Goal: Task Accomplishment & Management: Manage account settings

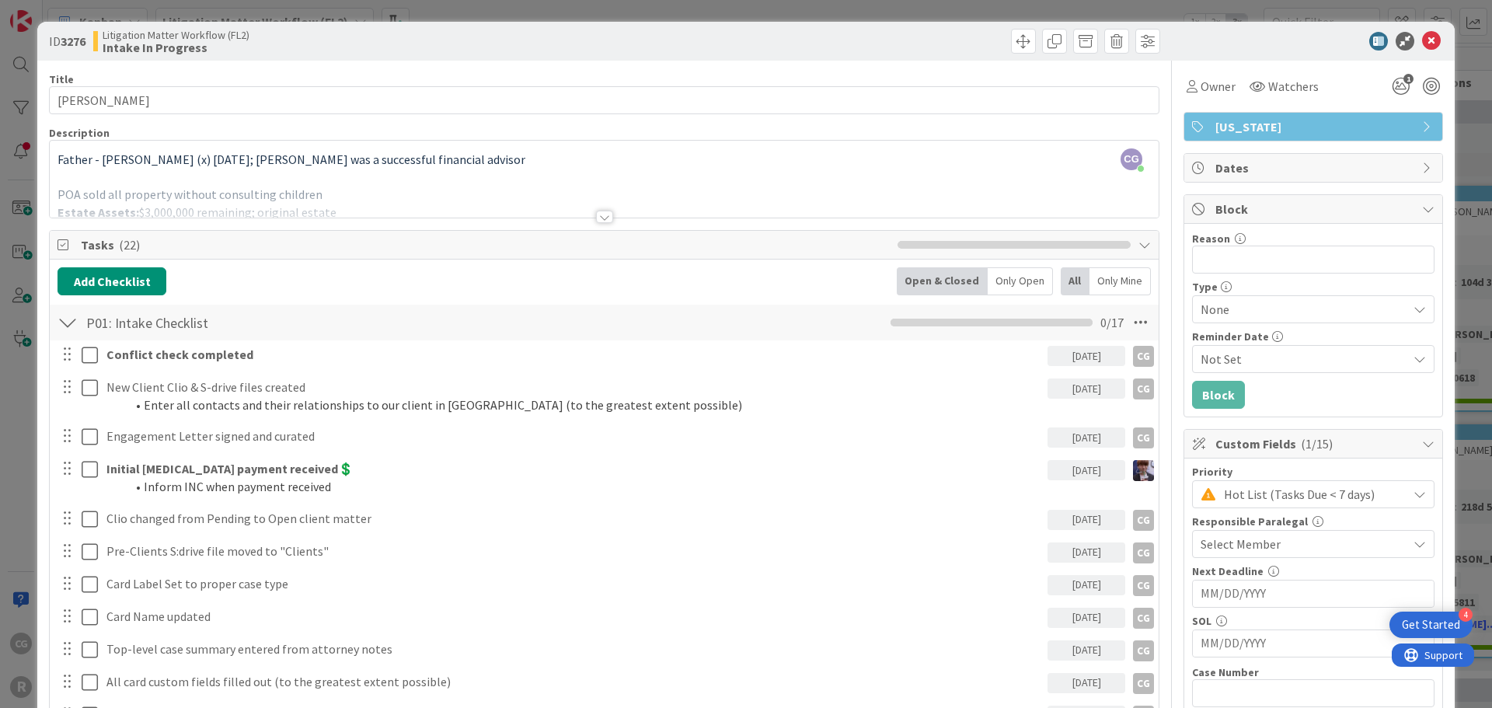
click at [1411, 31] on div "ID 3276 Litigation Matter Workflow (FL2) Intake In Progress" at bounding box center [746, 41] width 1418 height 39
click at [1422, 36] on icon at bounding box center [1431, 41] width 19 height 19
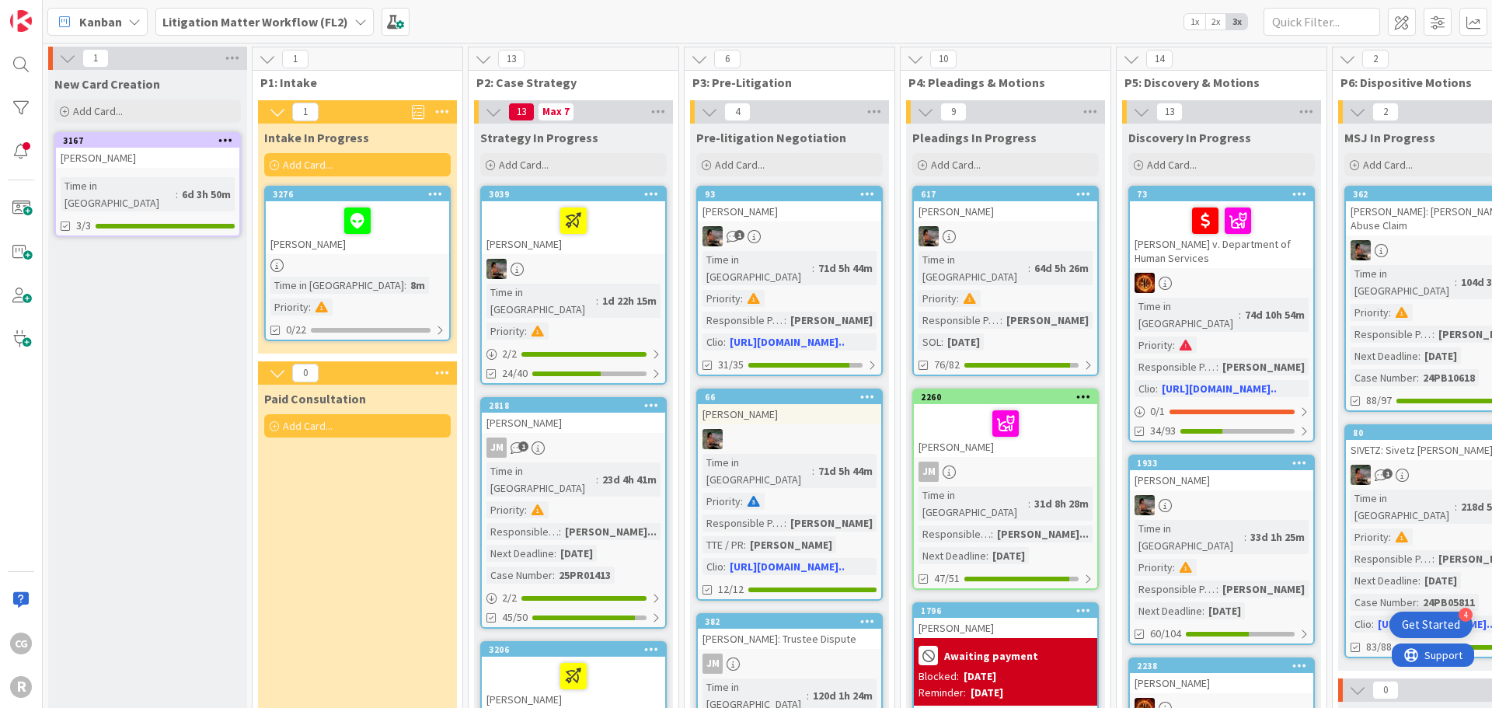
click at [110, 25] on span "Kanban" at bounding box center [100, 21] width 43 height 19
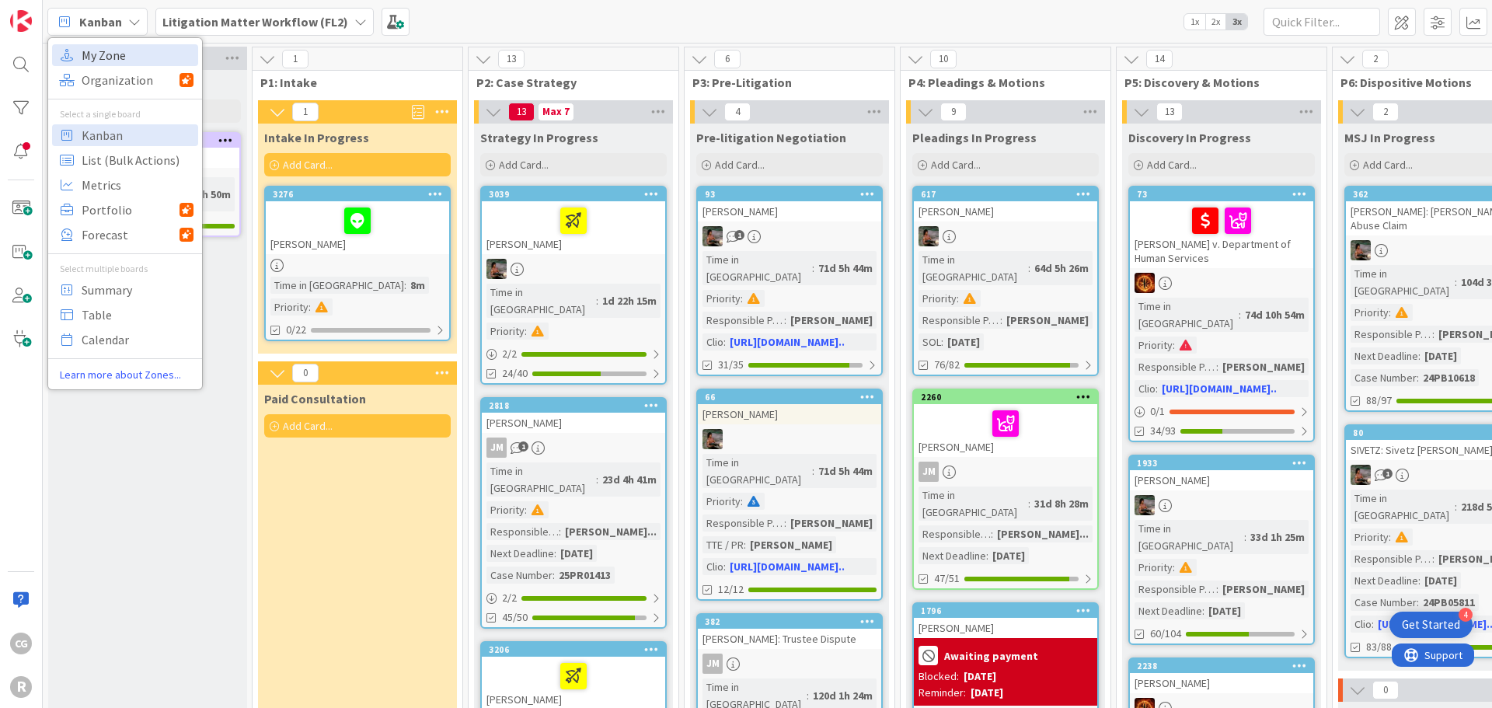
click at [108, 56] on span "My Zone" at bounding box center [138, 55] width 112 height 23
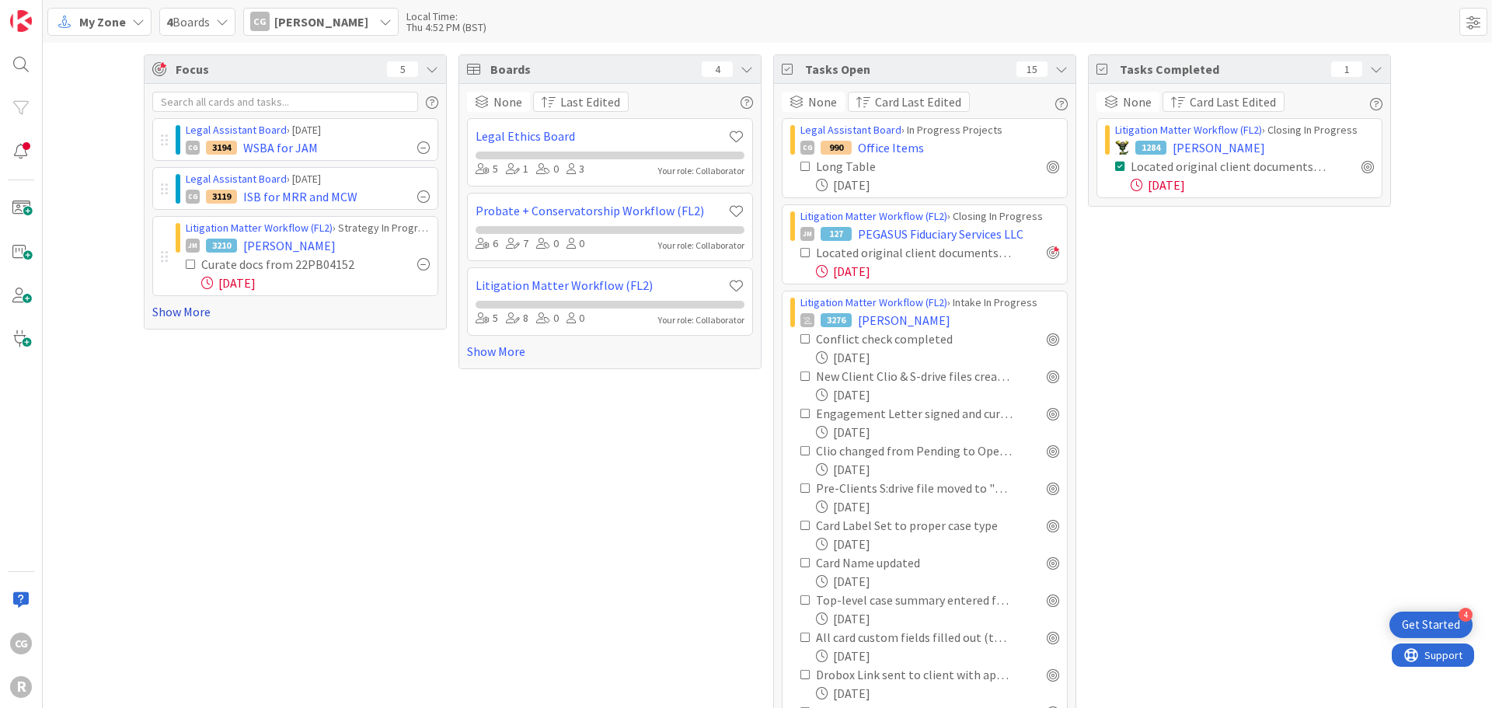
click at [176, 316] on link "Show More" at bounding box center [295, 311] width 286 height 19
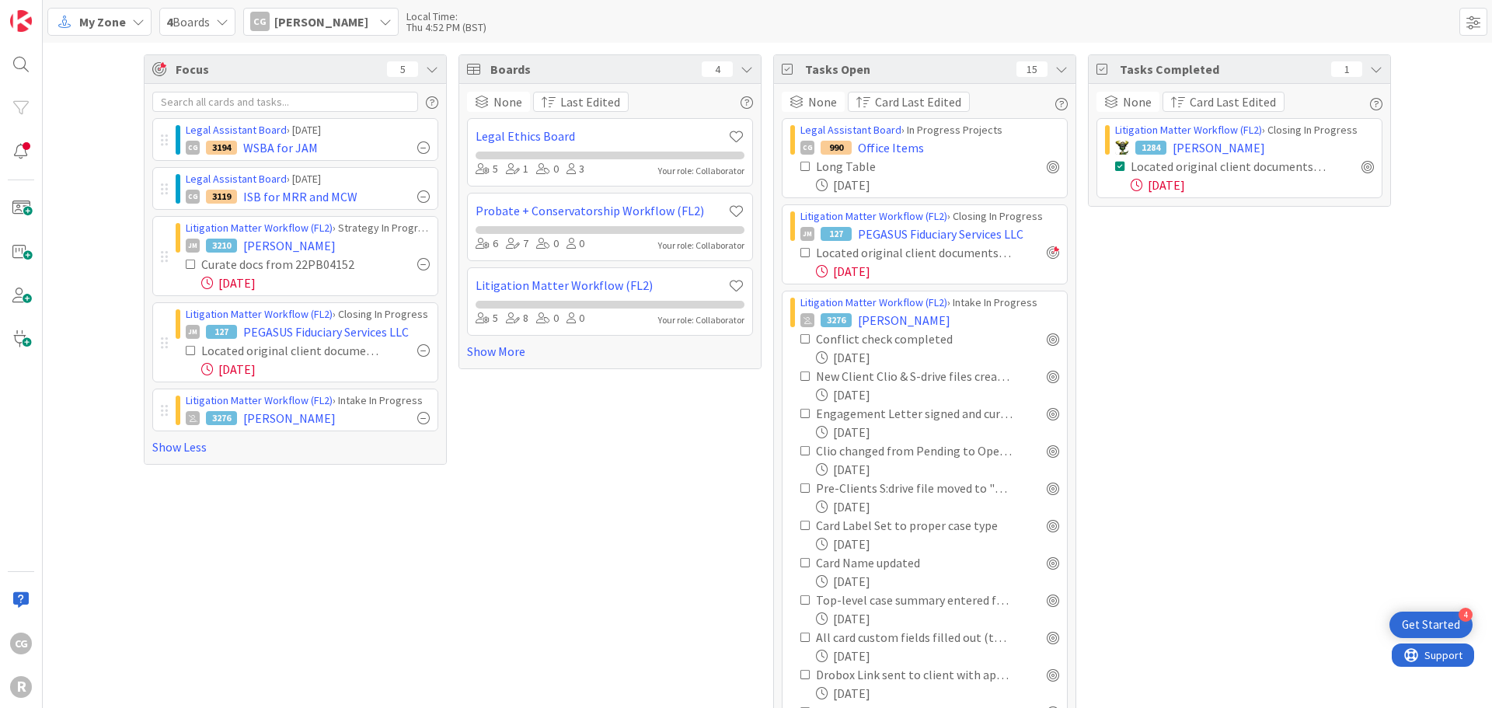
click at [117, 13] on span "My Zone" at bounding box center [102, 21] width 47 height 19
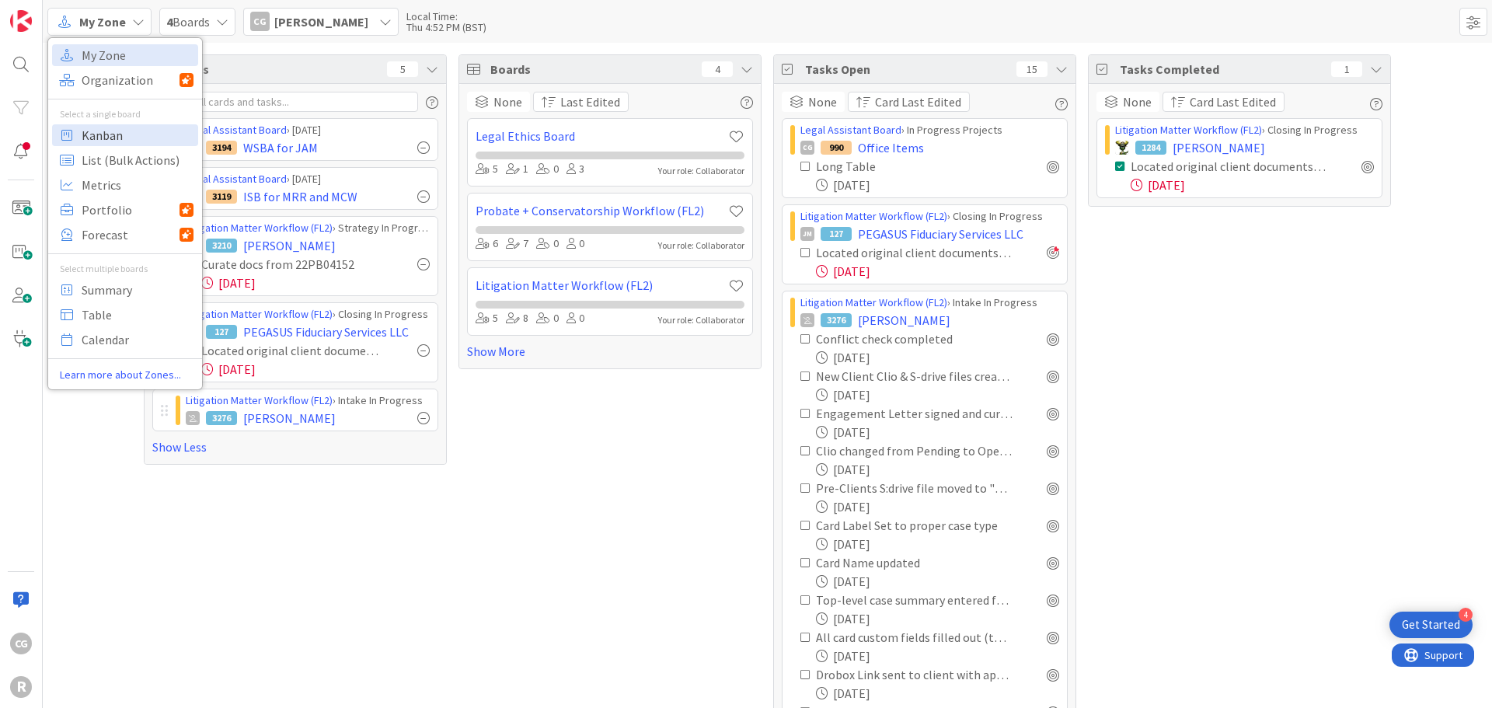
click at [90, 138] on span "Kanban" at bounding box center [138, 135] width 112 height 23
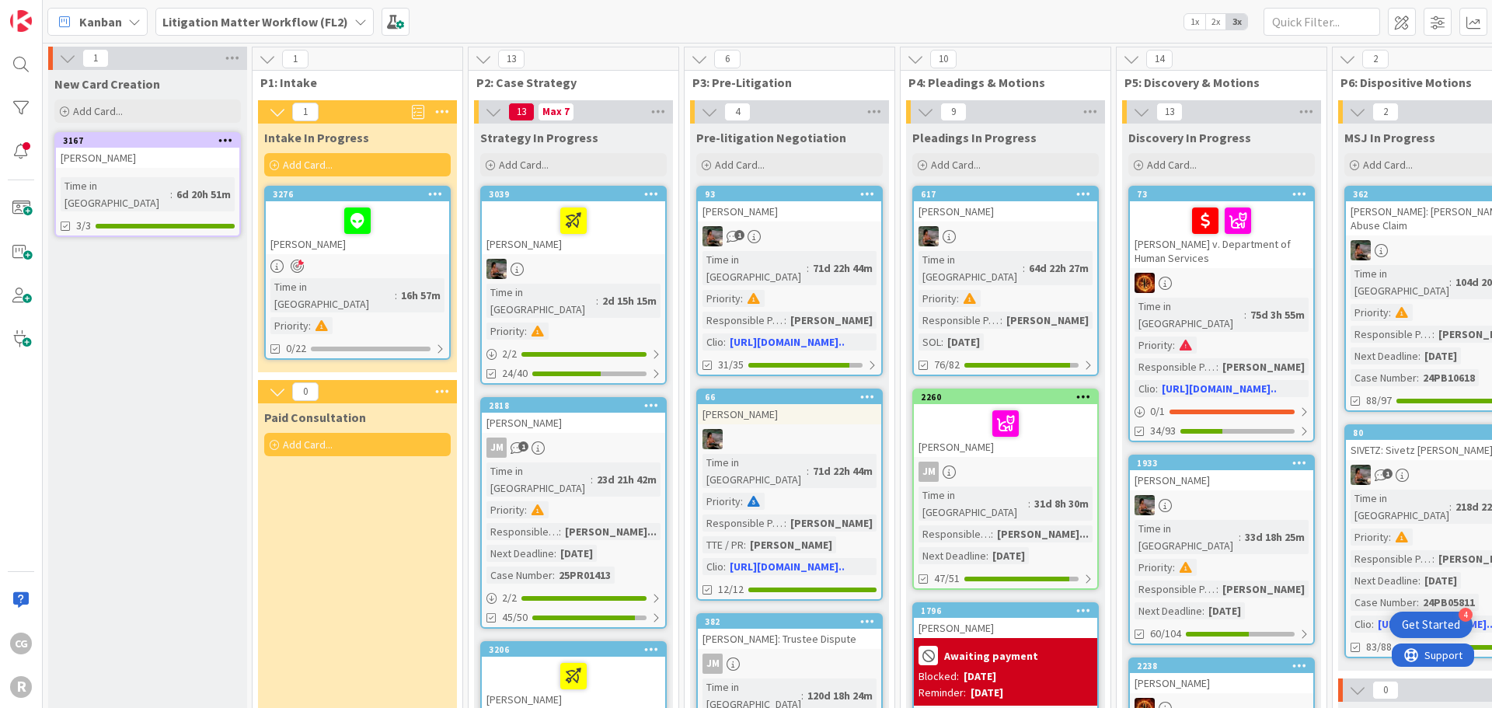
click at [238, 16] on b "Litigation Matter Workflow (FL2)" at bounding box center [255, 22] width 186 height 16
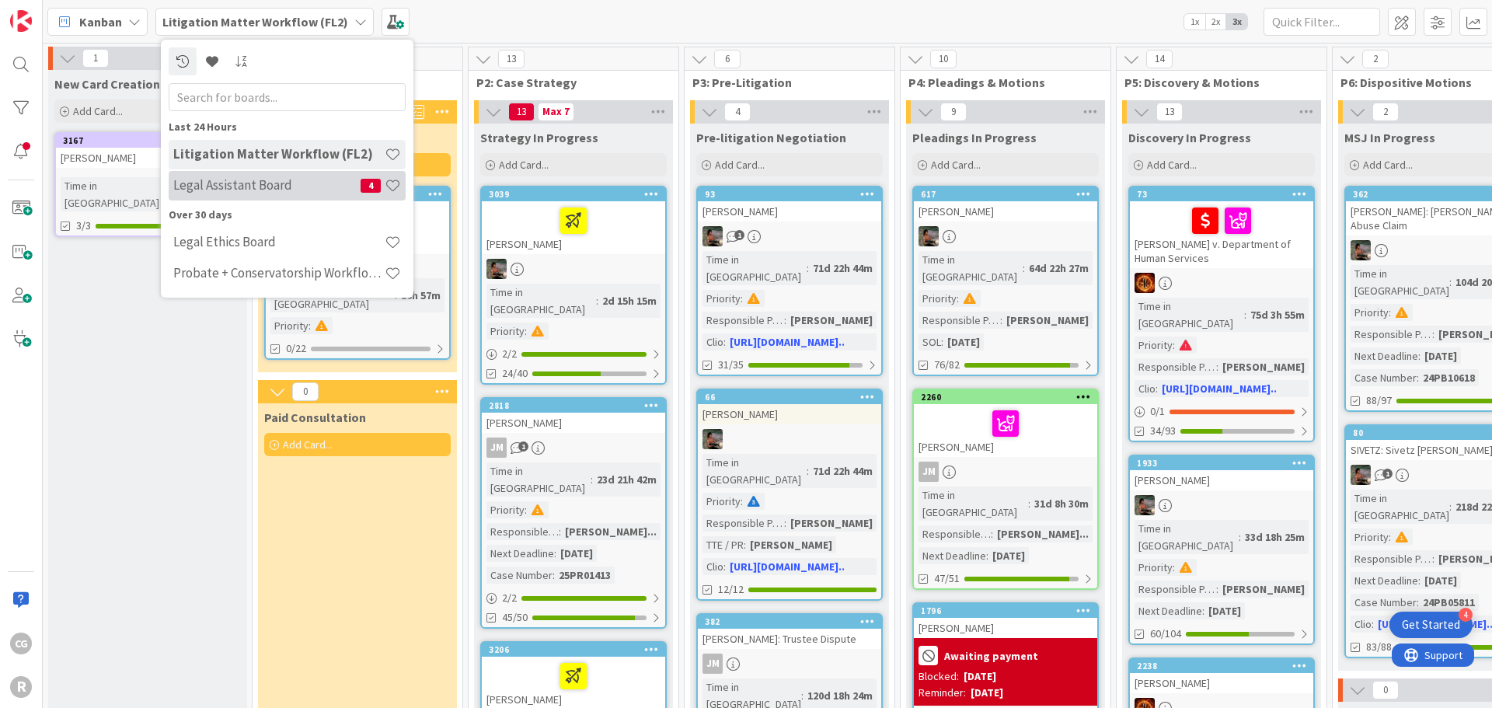
click at [228, 178] on h4 "Legal Assistant Board" at bounding box center [266, 185] width 187 height 16
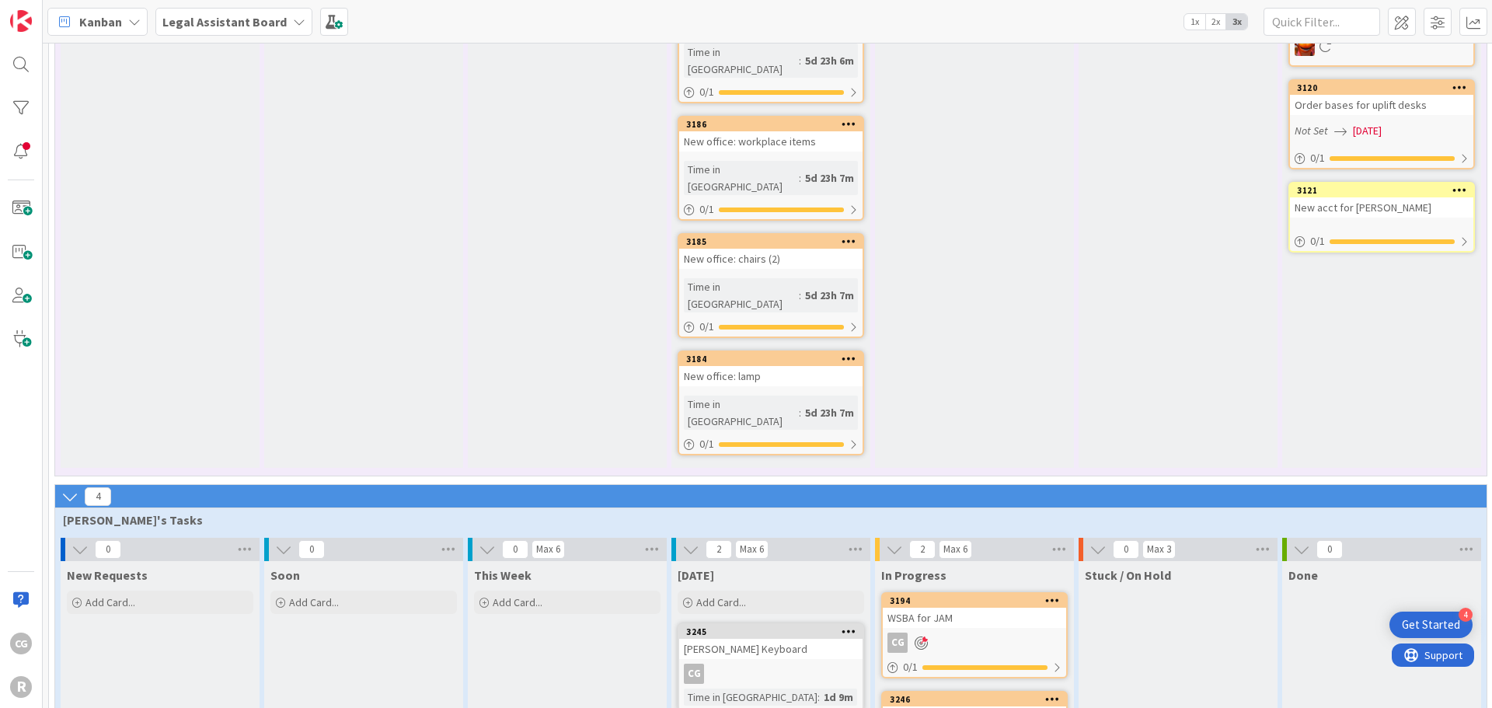
scroll to position [1159, 0]
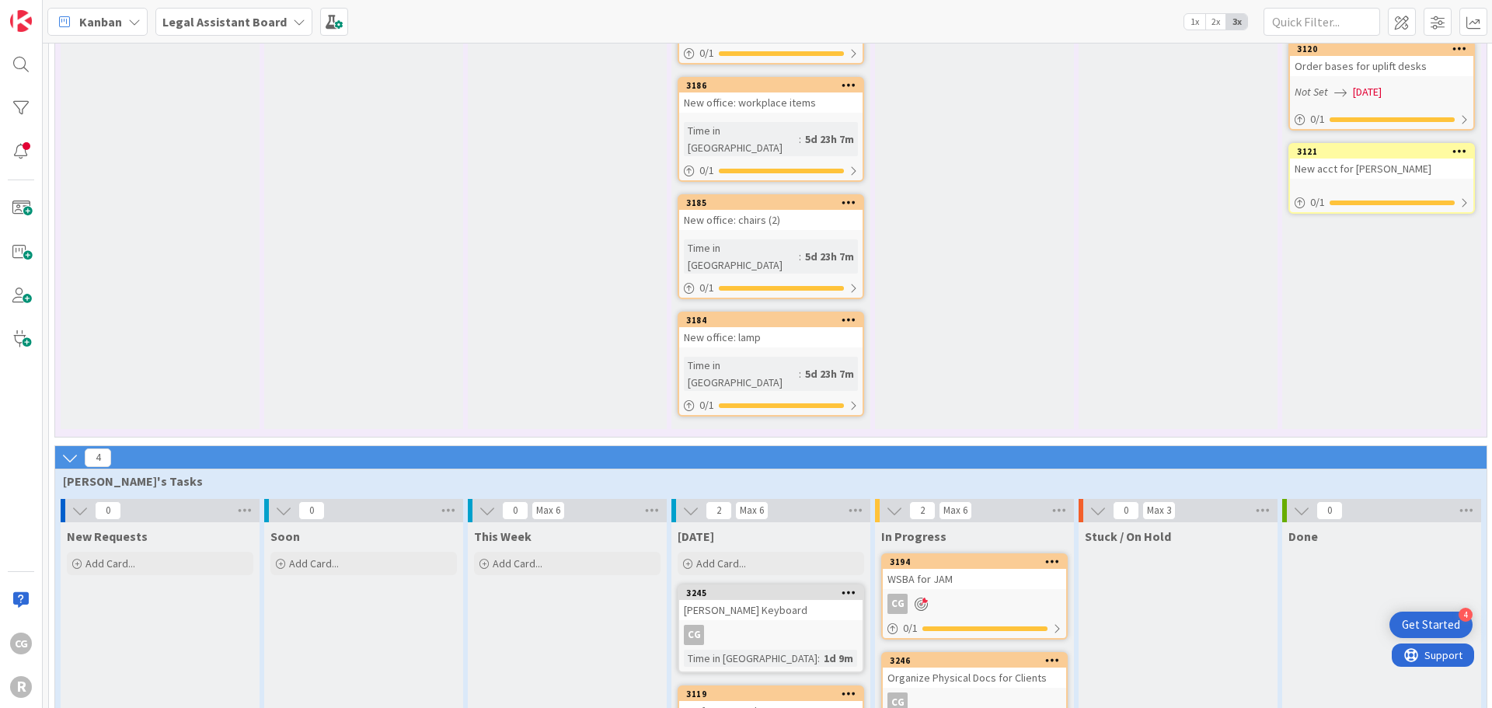
click at [692, 502] on icon at bounding box center [690, 510] width 17 height 17
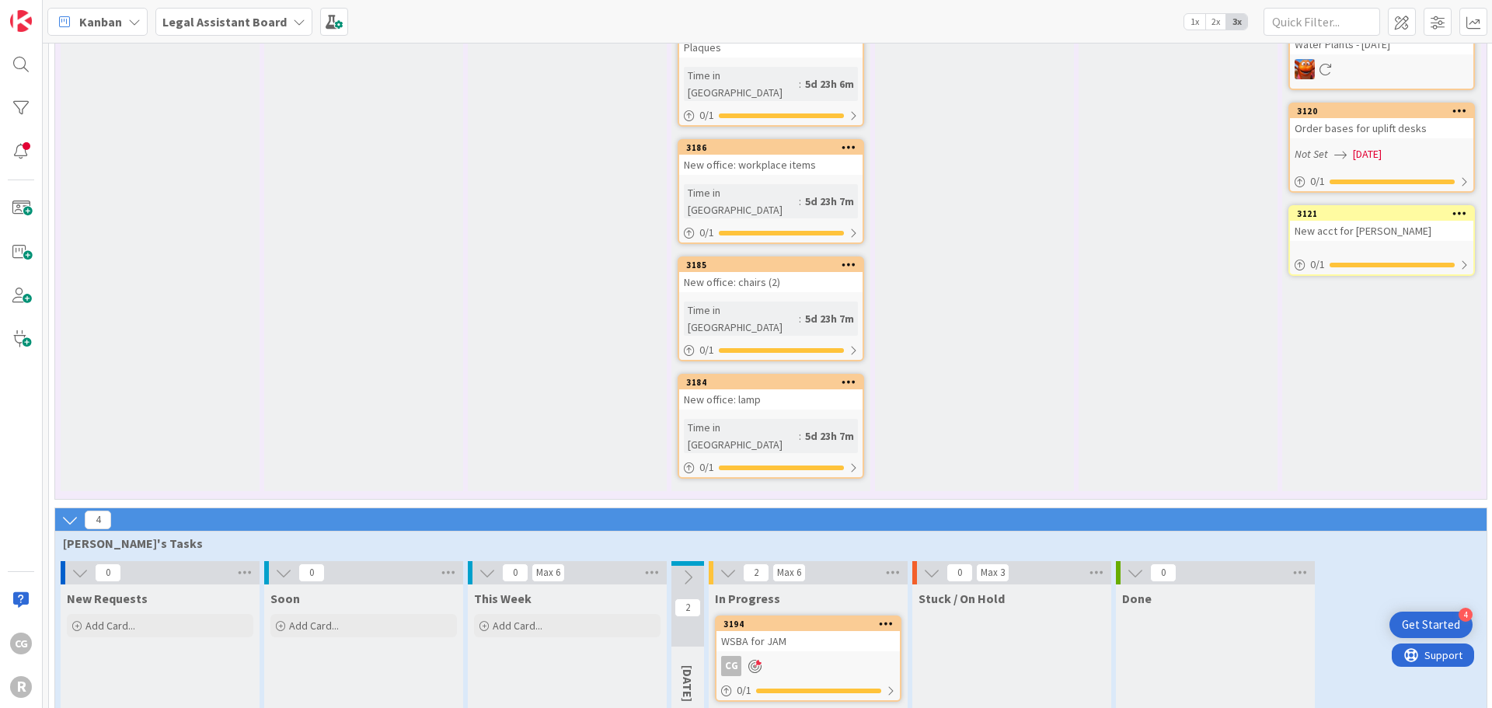
click at [693, 569] on icon at bounding box center [687, 577] width 17 height 17
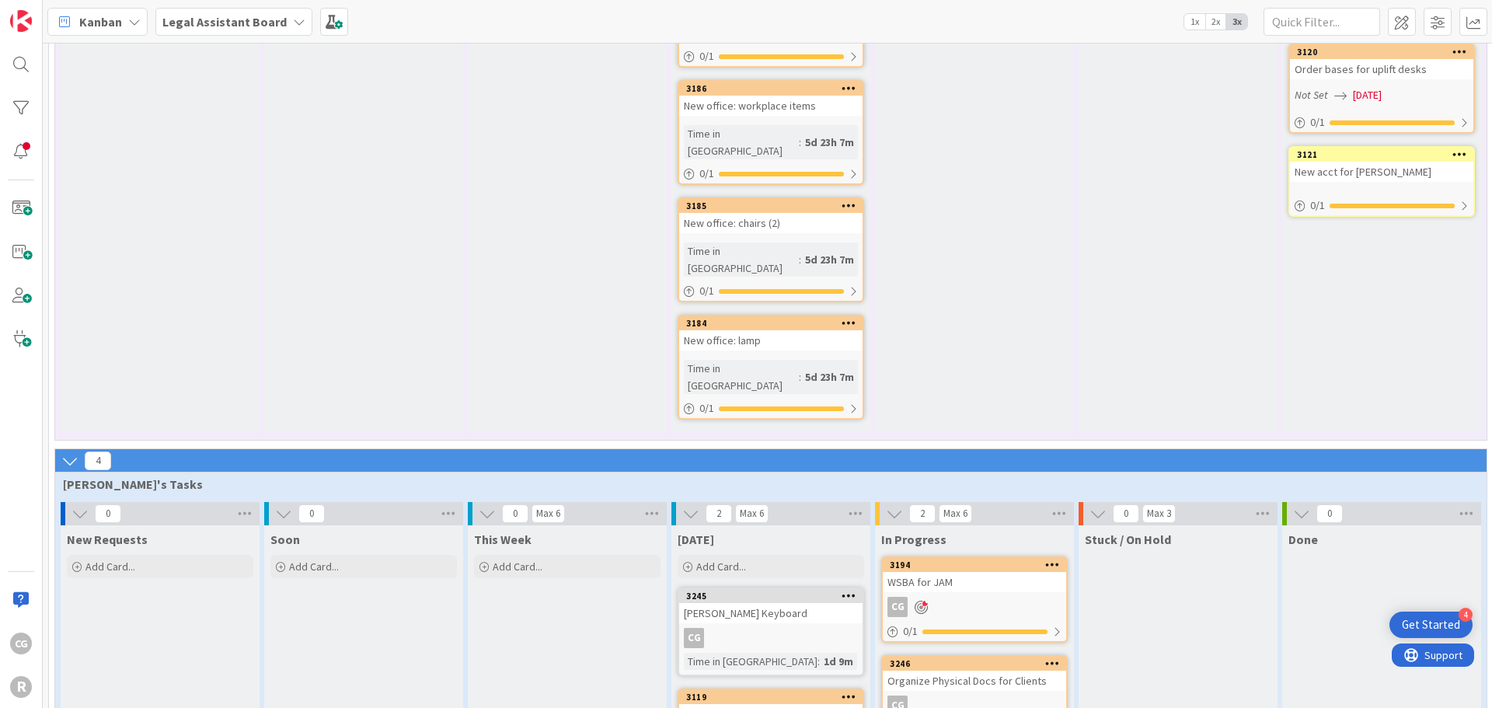
scroll to position [1159, 0]
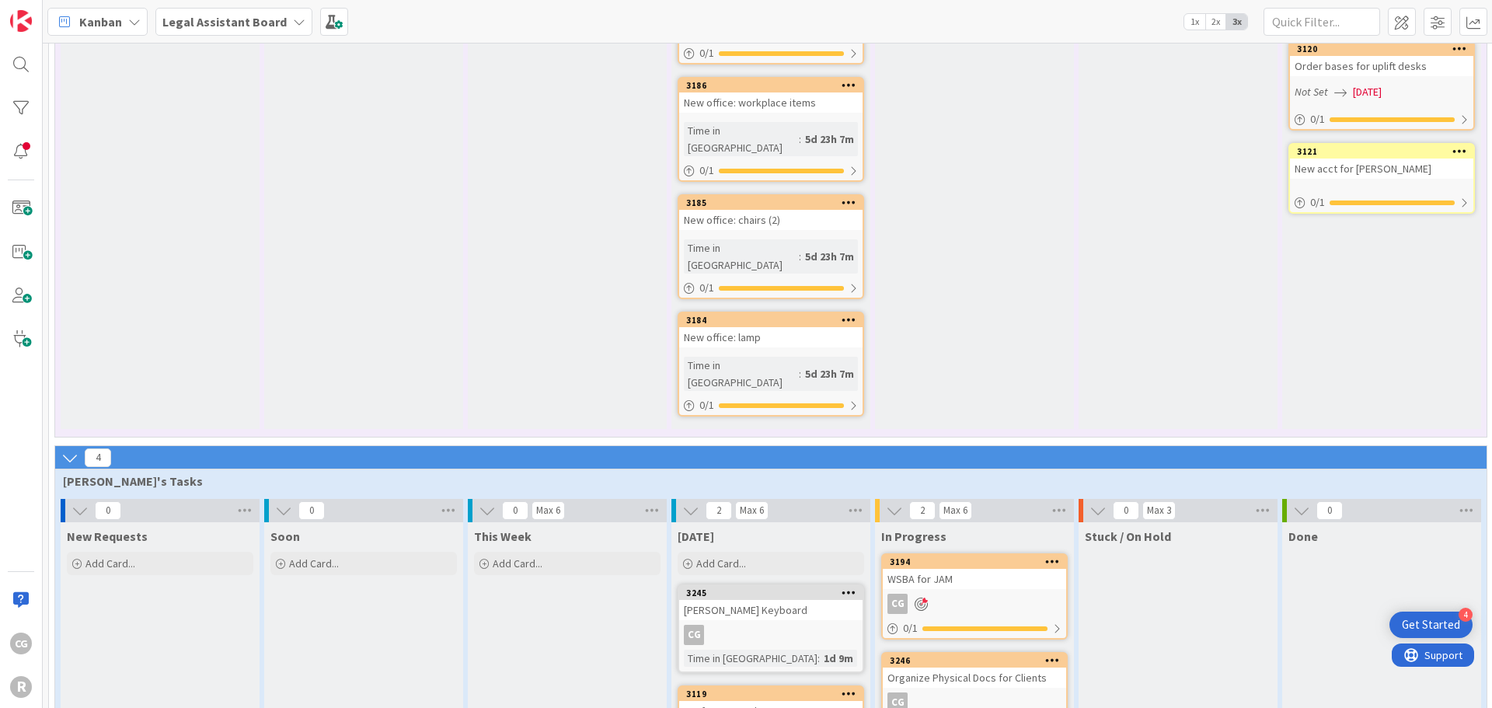
click at [1033, 668] on div "Organize Physical Docs for Clients" at bounding box center [974, 678] width 183 height 20
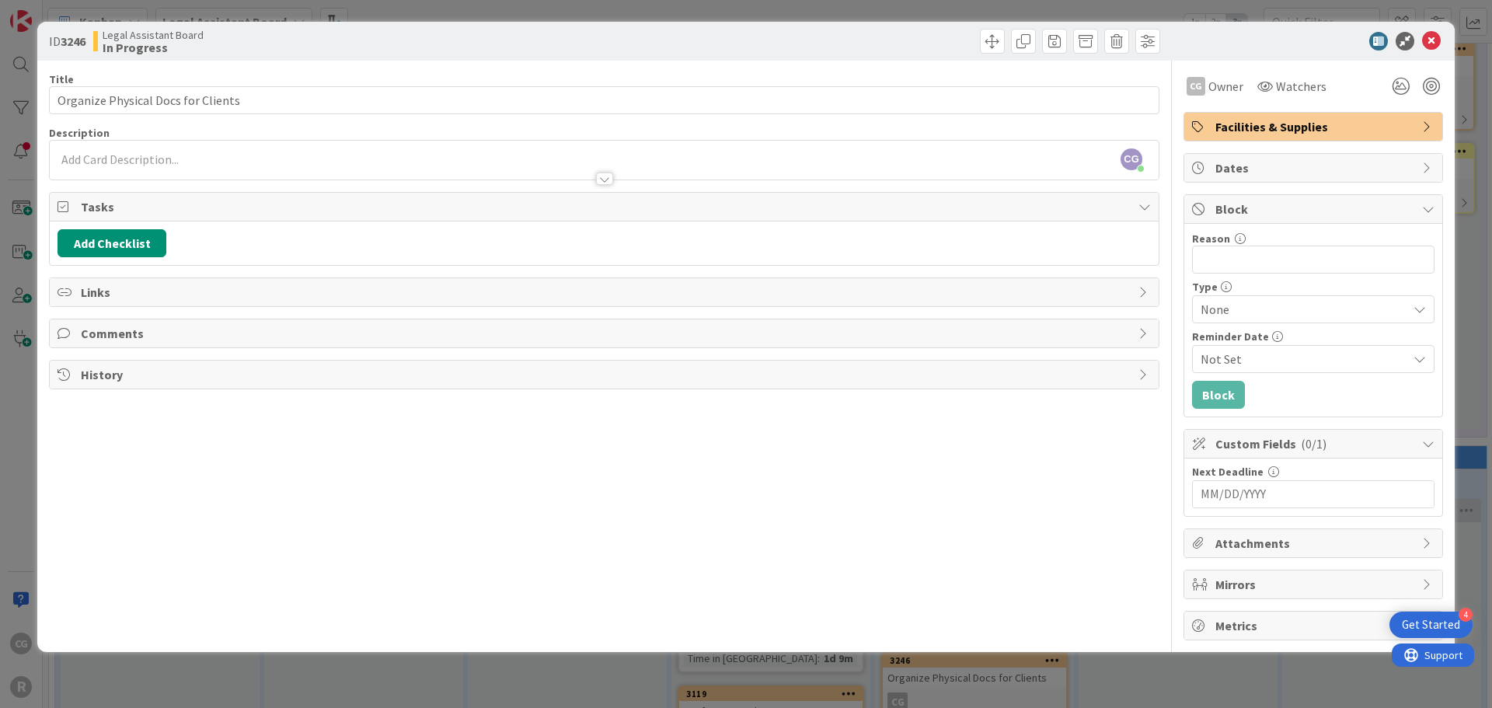
click at [1422, 85] on div at bounding box center [1415, 86] width 56 height 28
click at [1428, 86] on div at bounding box center [1431, 86] width 17 height 17
click at [1429, 41] on icon at bounding box center [1431, 41] width 19 height 19
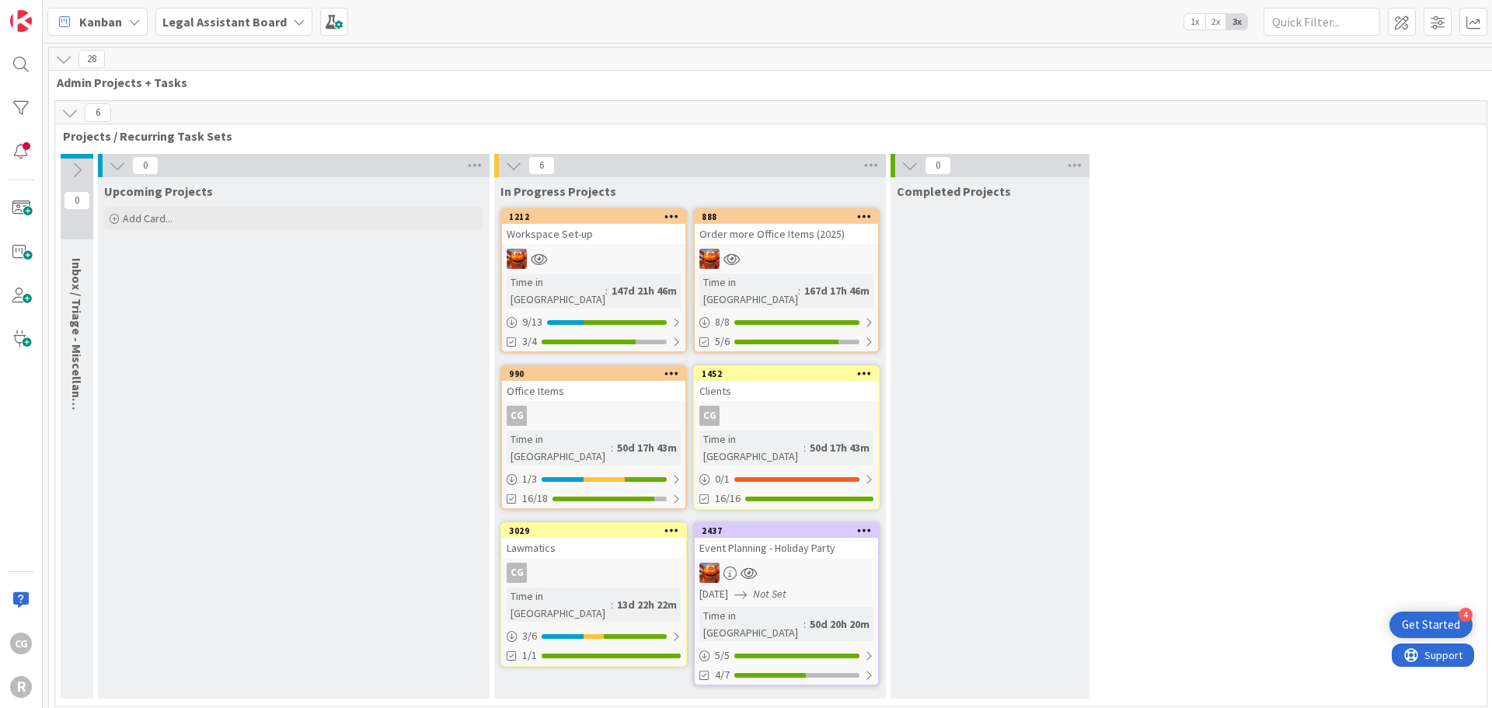
click at [210, 32] on div "Legal Assistant Board" at bounding box center [233, 22] width 157 height 28
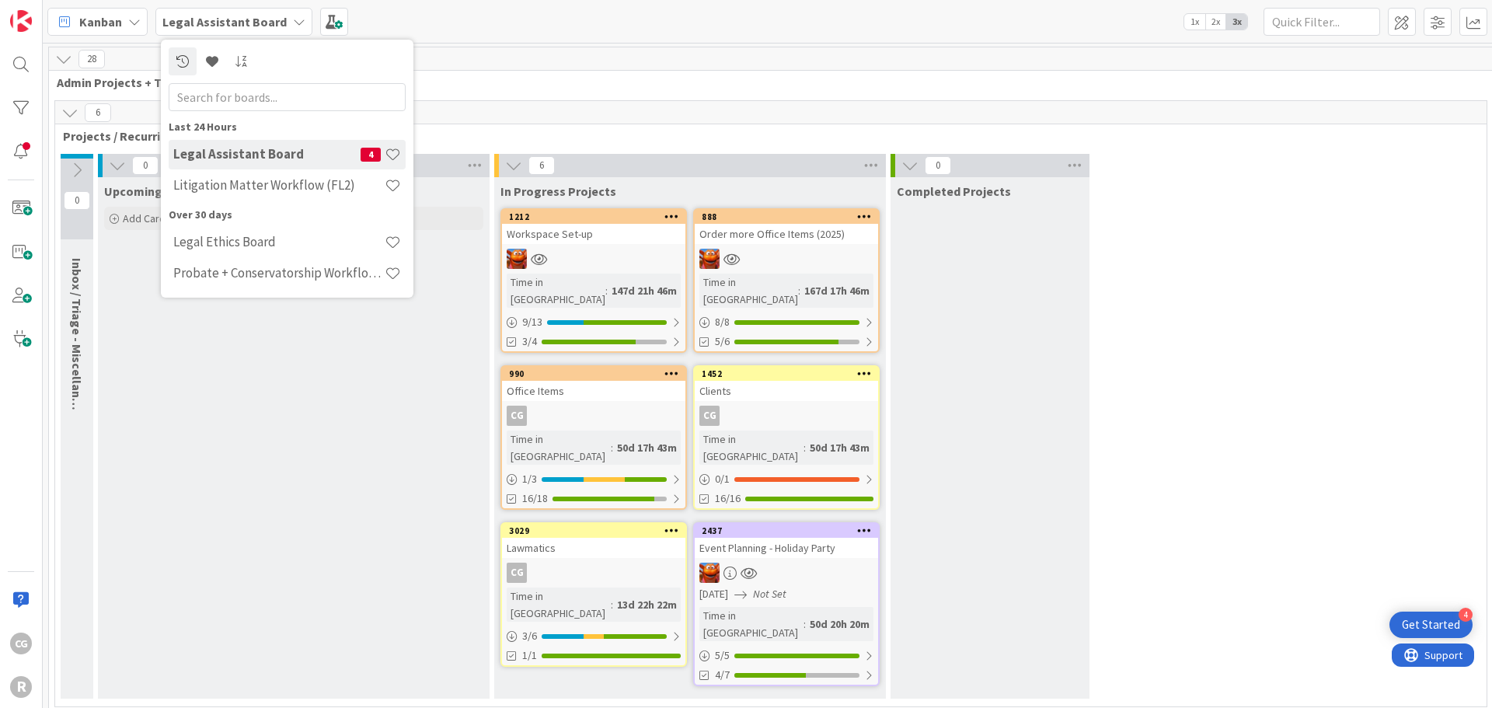
click at [210, 32] on div "Legal Assistant Board" at bounding box center [233, 22] width 157 height 28
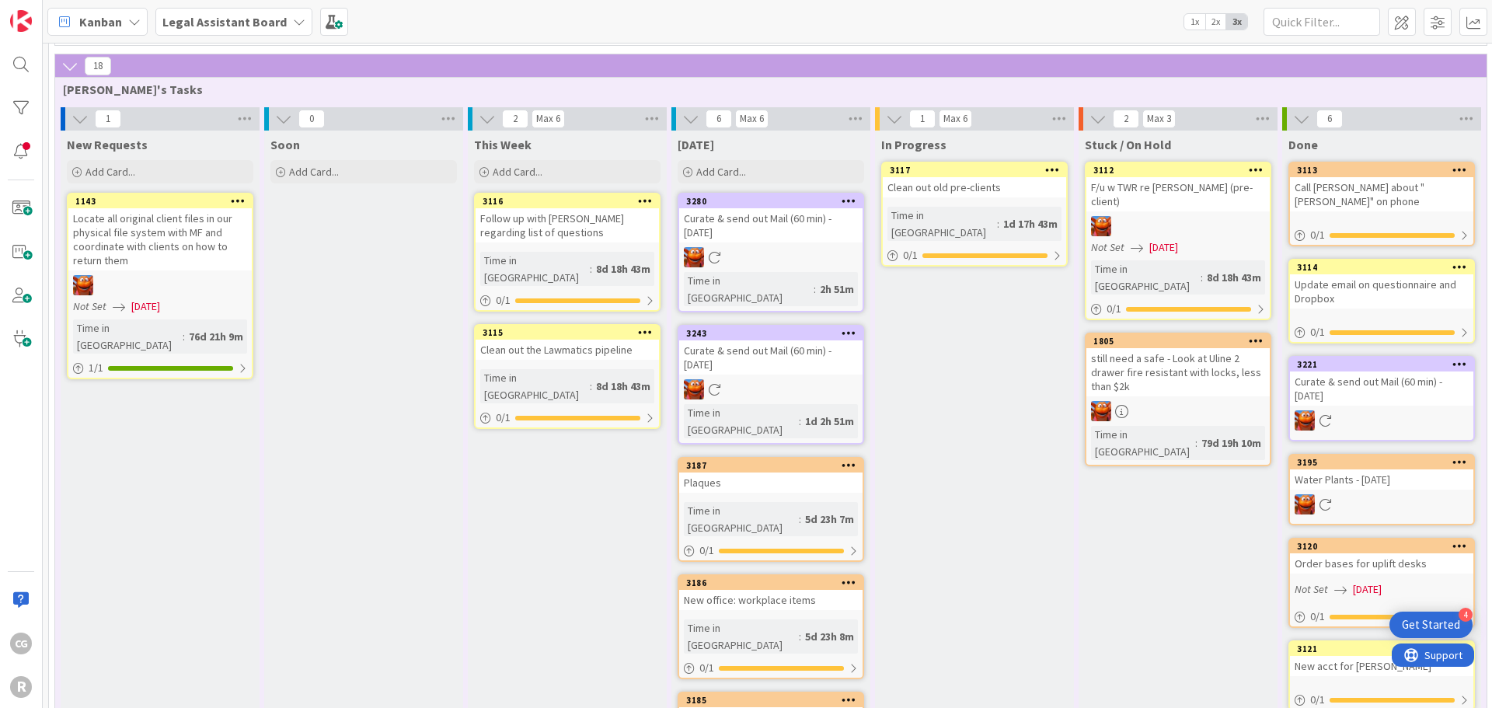
scroll to position [699, 0]
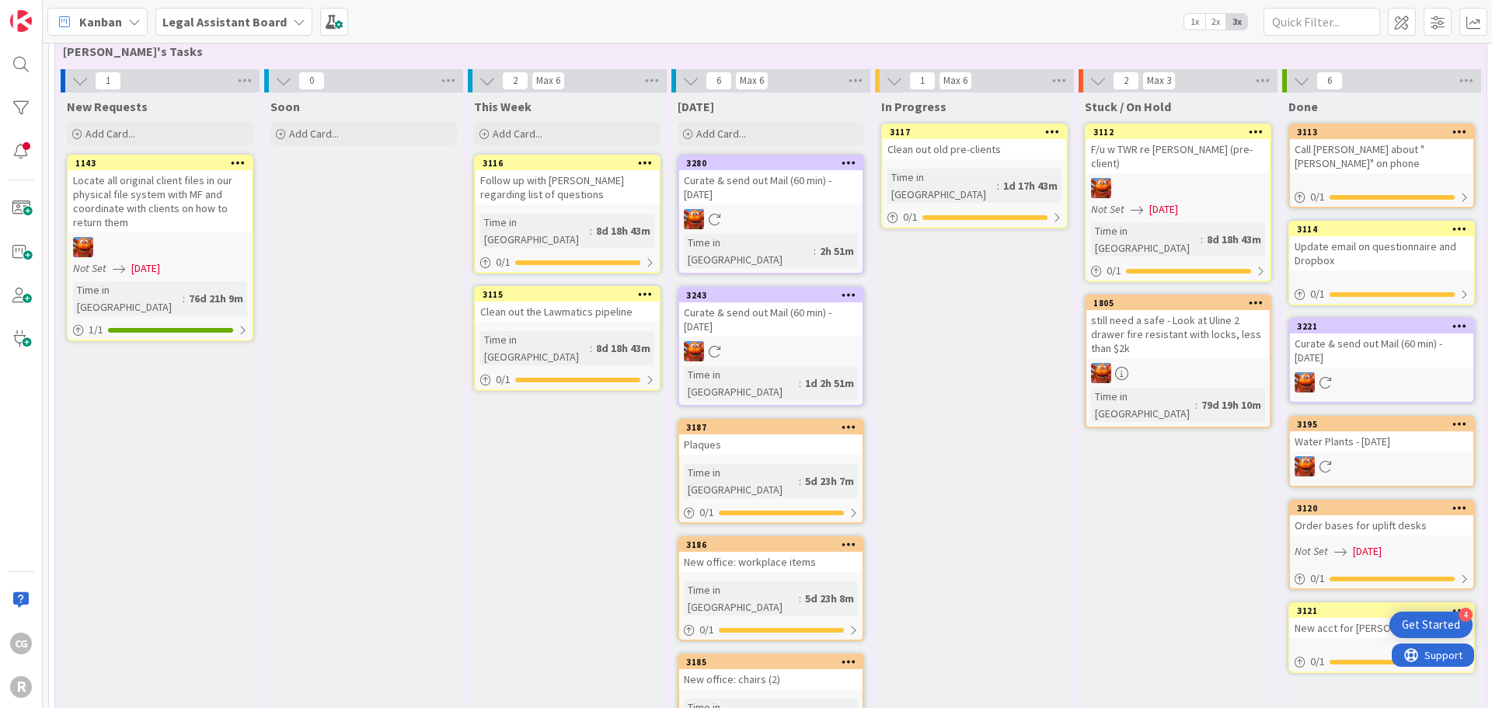
click at [85, 24] on span "Kanban" at bounding box center [100, 21] width 43 height 19
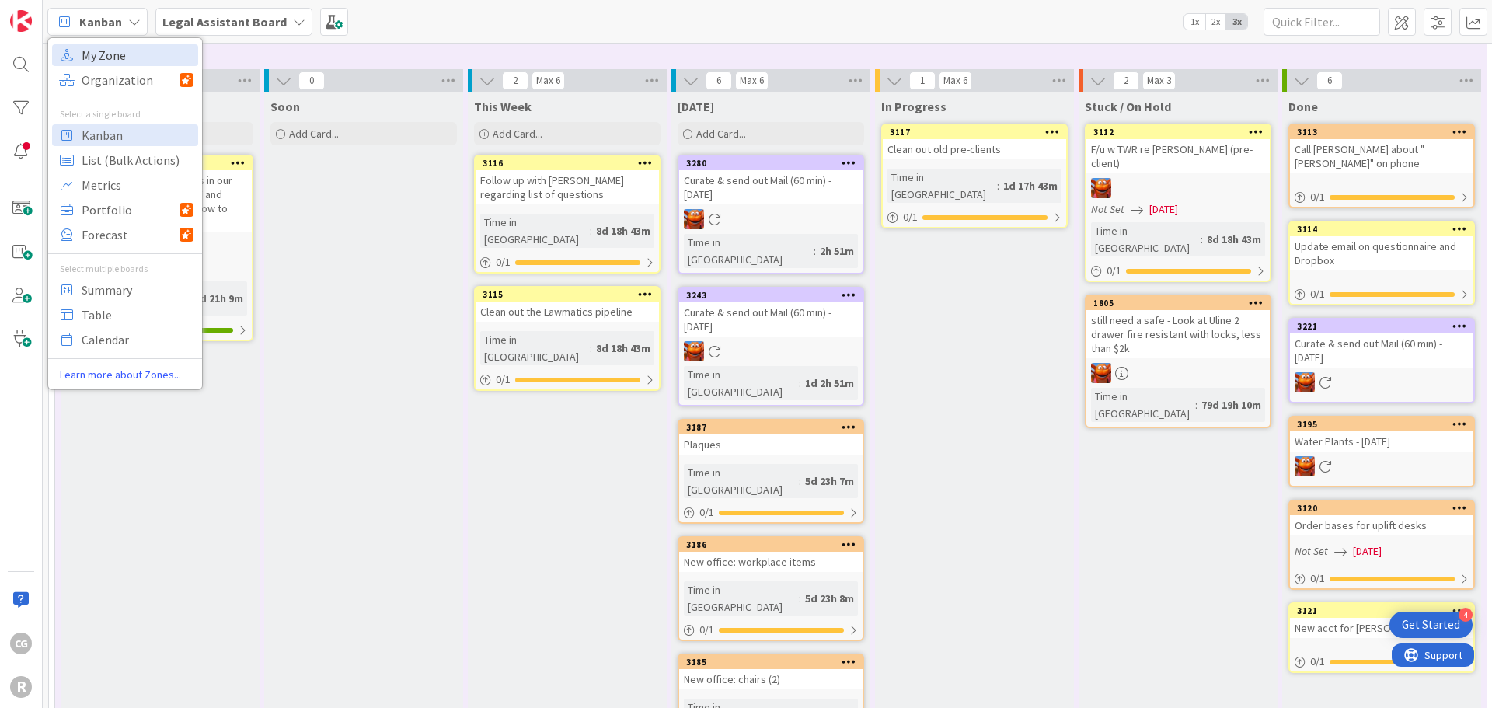
drag, startPoint x: 92, startPoint y: 33, endPoint x: 106, endPoint y: 53, distance: 25.0
click at [106, 53] on span "My Zone" at bounding box center [138, 55] width 112 height 23
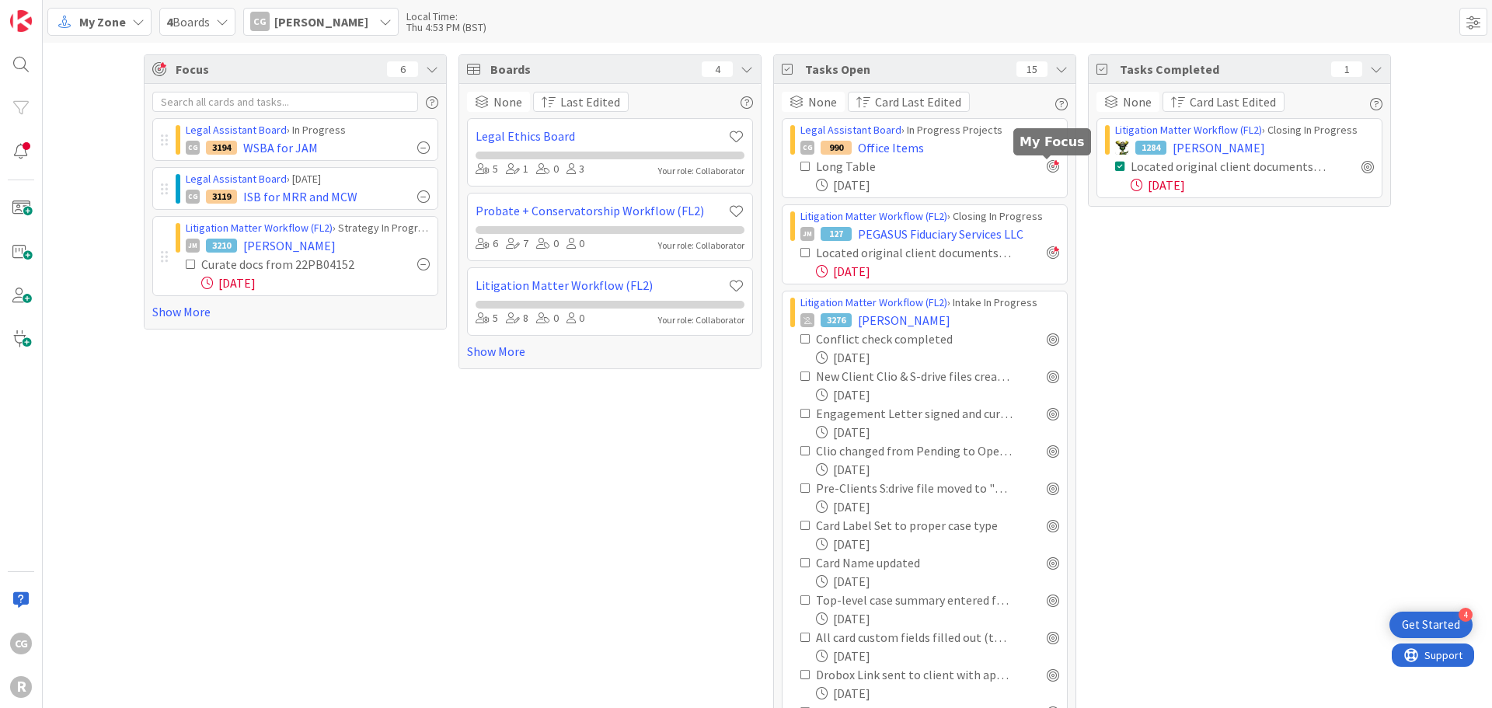
click at [1047, 169] on div at bounding box center [1053, 166] width 12 height 12
click at [28, 153] on div at bounding box center [20, 151] width 31 height 31
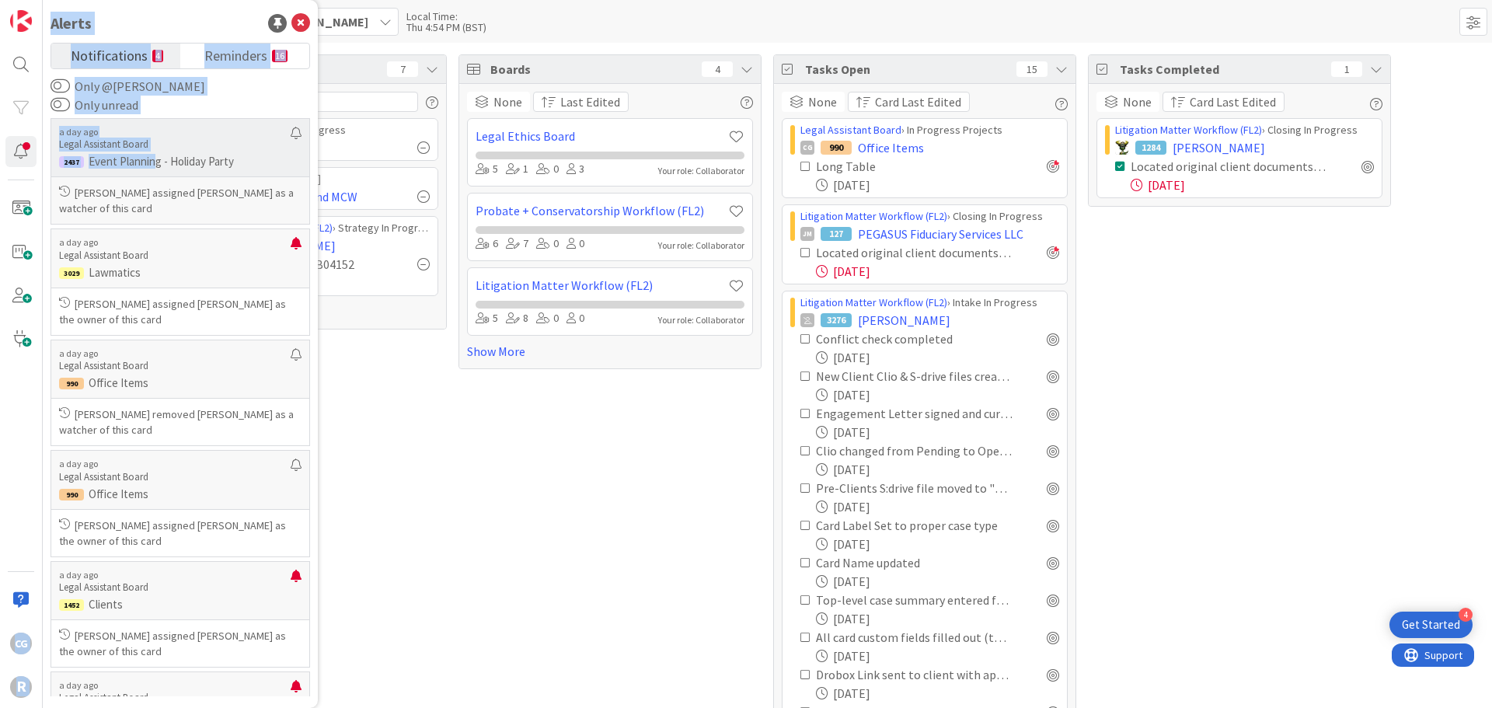
drag, startPoint x: 28, startPoint y: 153, endPoint x: 153, endPoint y: 176, distance: 127.1
click at [43, 176] on div "CG R Alerts Notifications 4 Reminders 16 Only @CasandraGarcia Lopez Only unread…" at bounding box center [21, 354] width 43 height 708
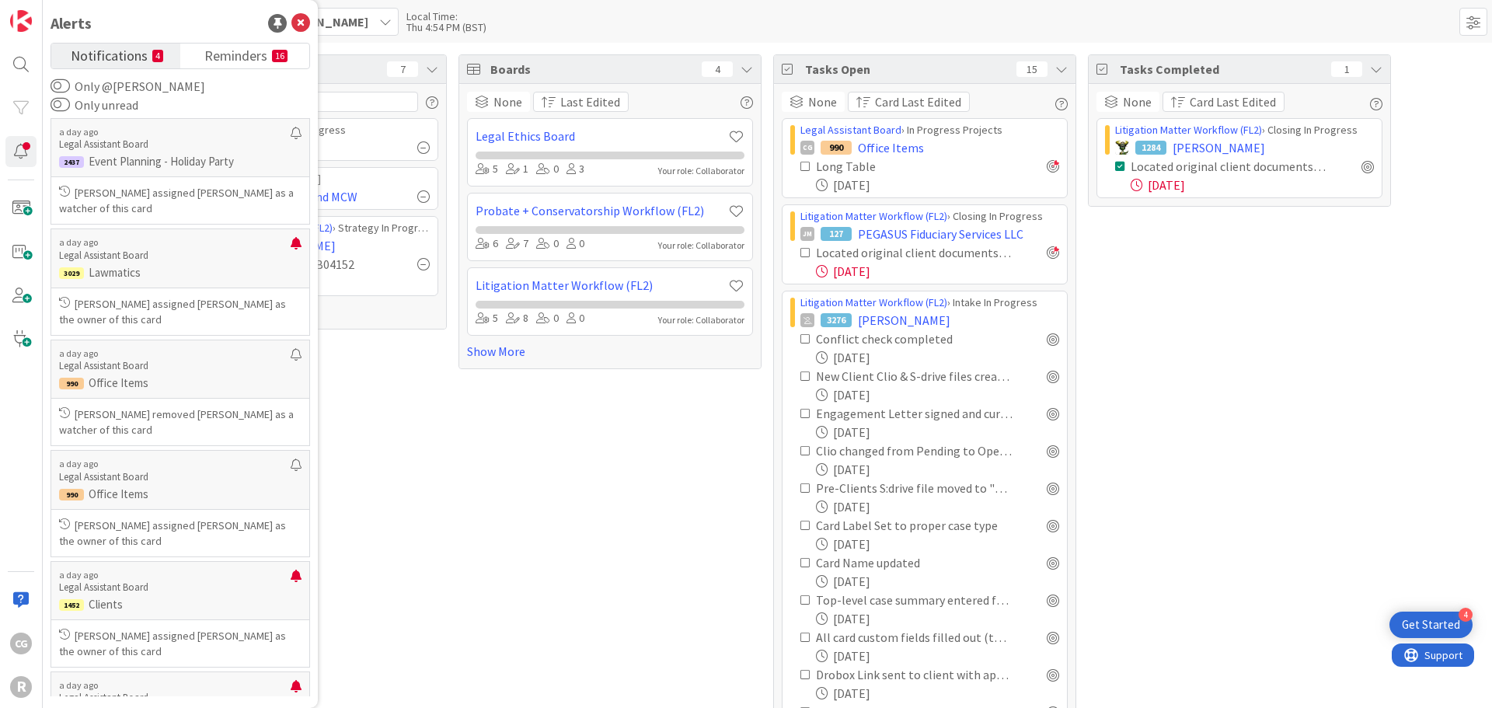
click at [407, 336] on div "Focus 7 Legal Assistant Board › In Progress CG 3194 WSBA for JAM Legal Assistan…" at bounding box center [295, 440] width 303 height 773
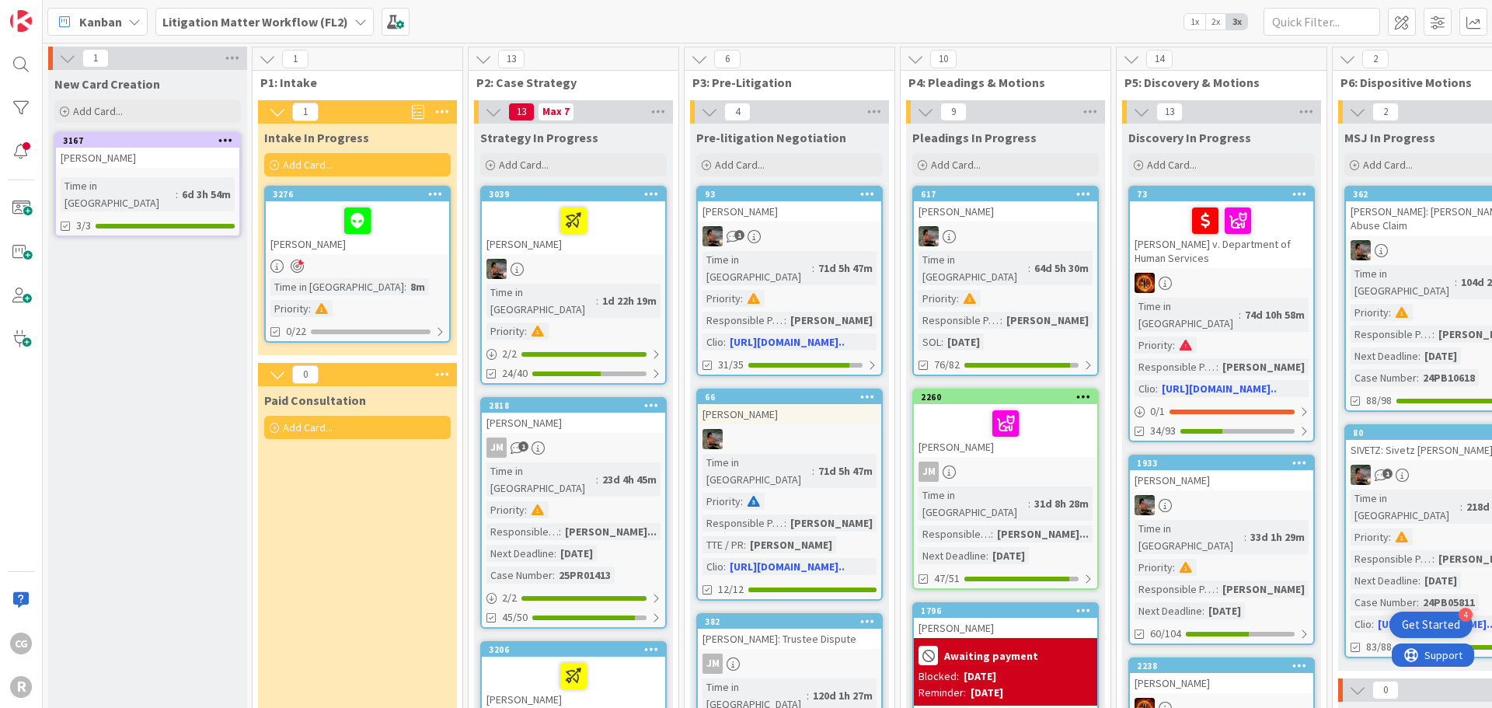
click at [364, 242] on div "[PERSON_NAME]" at bounding box center [357, 227] width 183 height 53
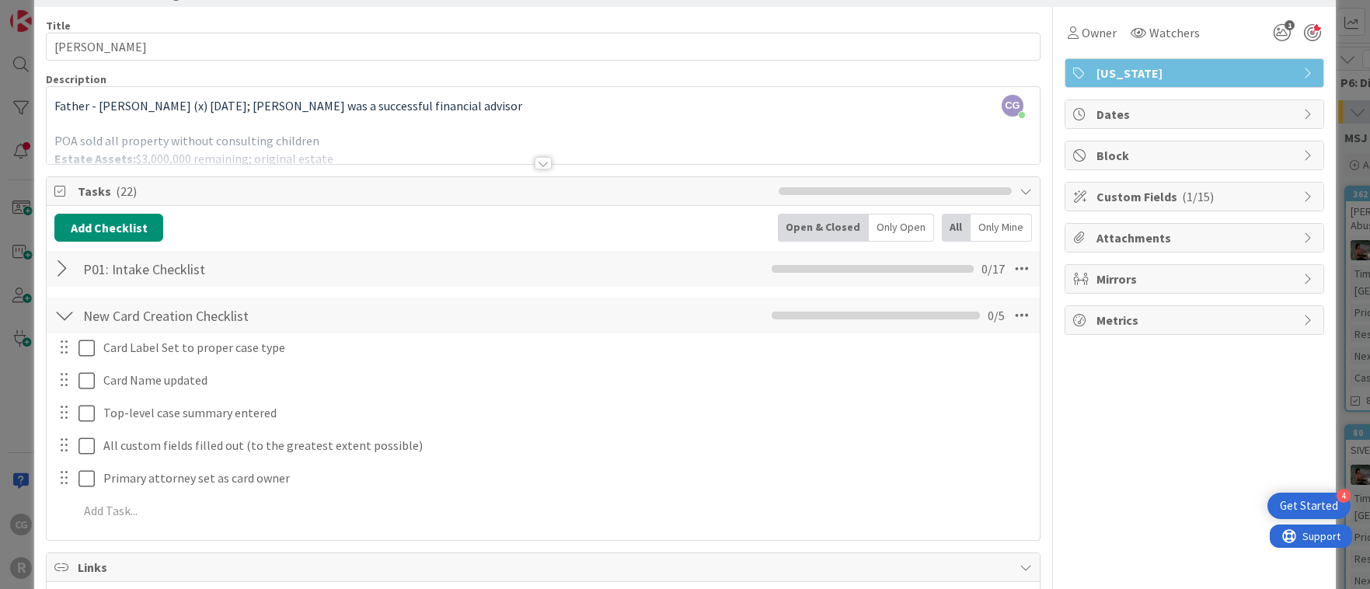
scroll to position [78, 0]
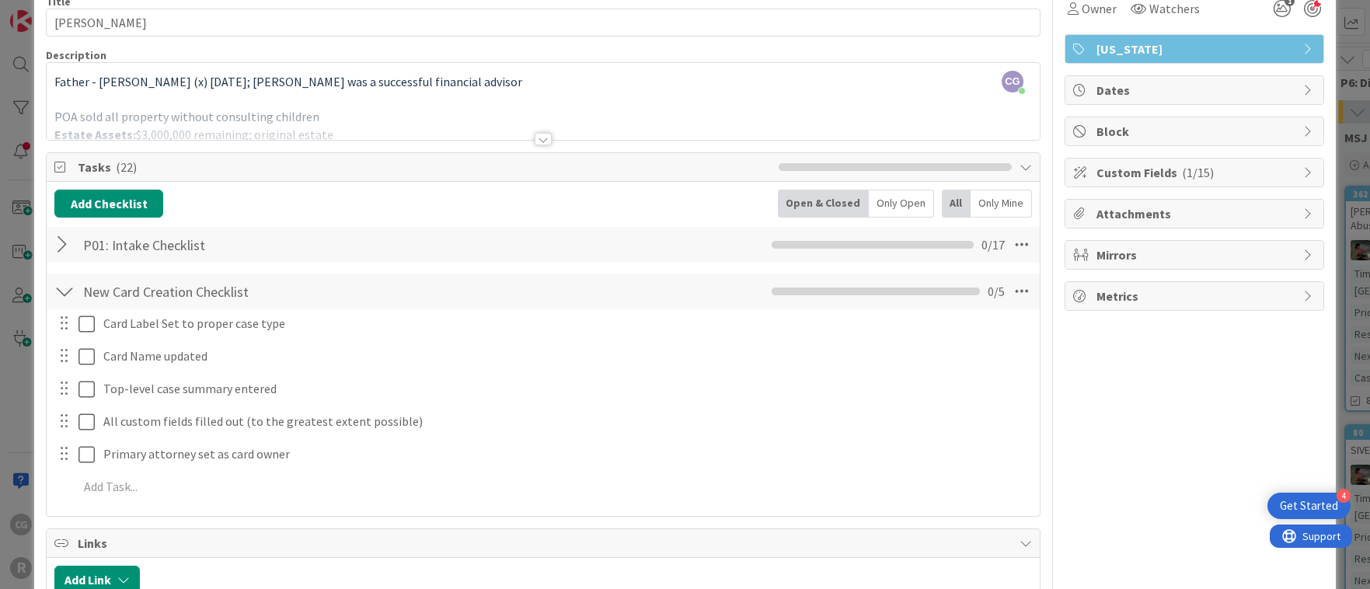
click at [543, 136] on div at bounding box center [543, 139] width 17 height 12
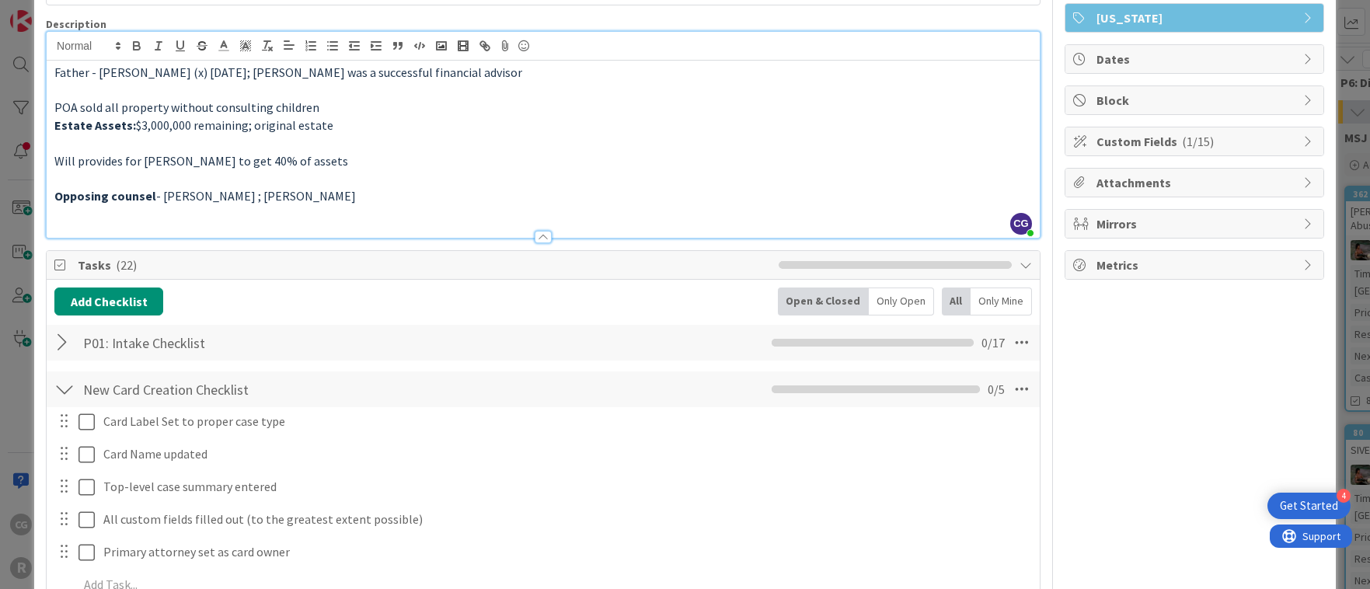
scroll to position [0, 0]
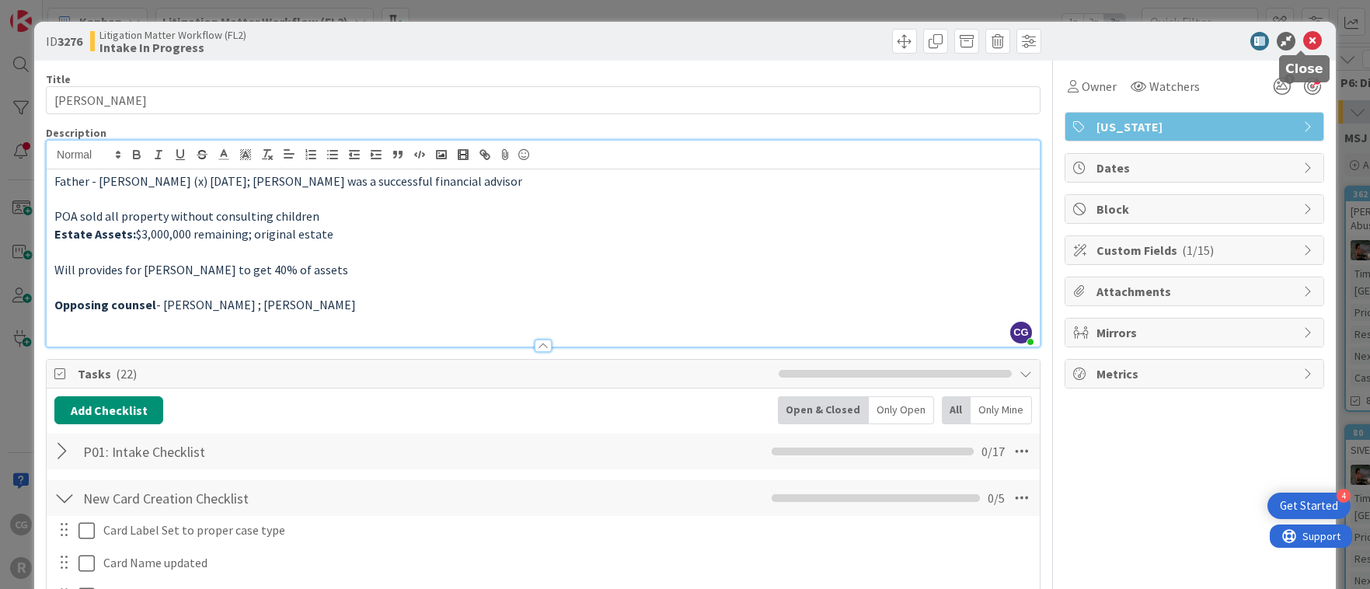
click at [1306, 37] on icon at bounding box center [1312, 41] width 19 height 19
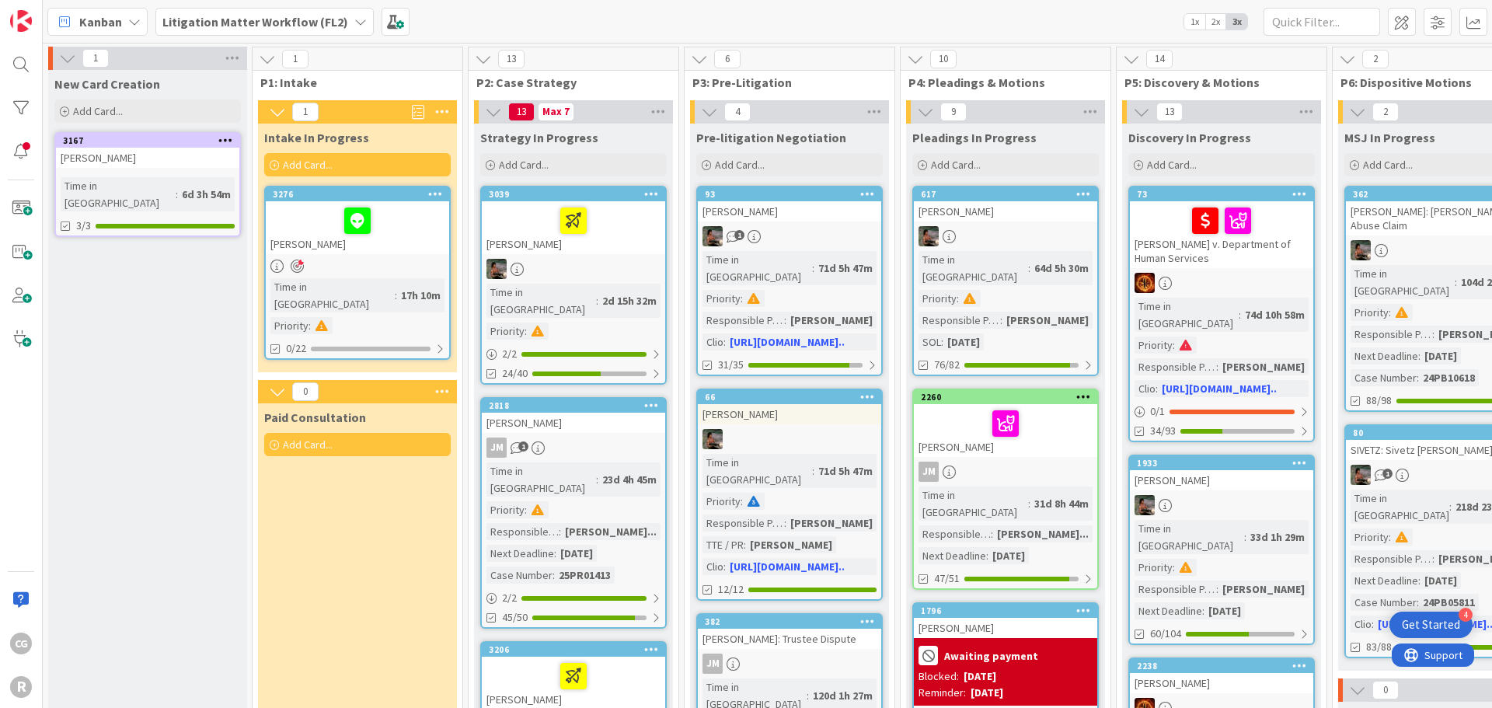
click at [429, 236] on div at bounding box center [357, 220] width 174 height 33
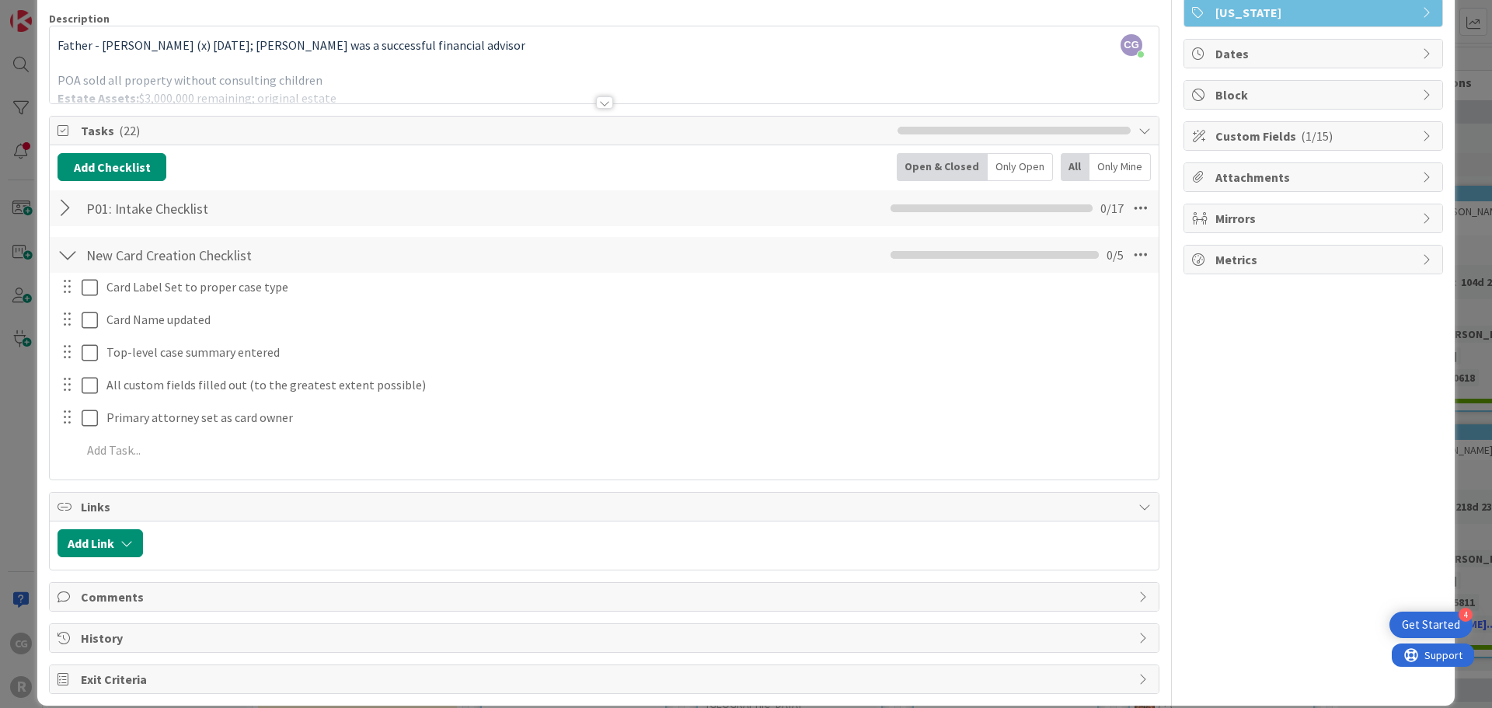
scroll to position [134, 0]
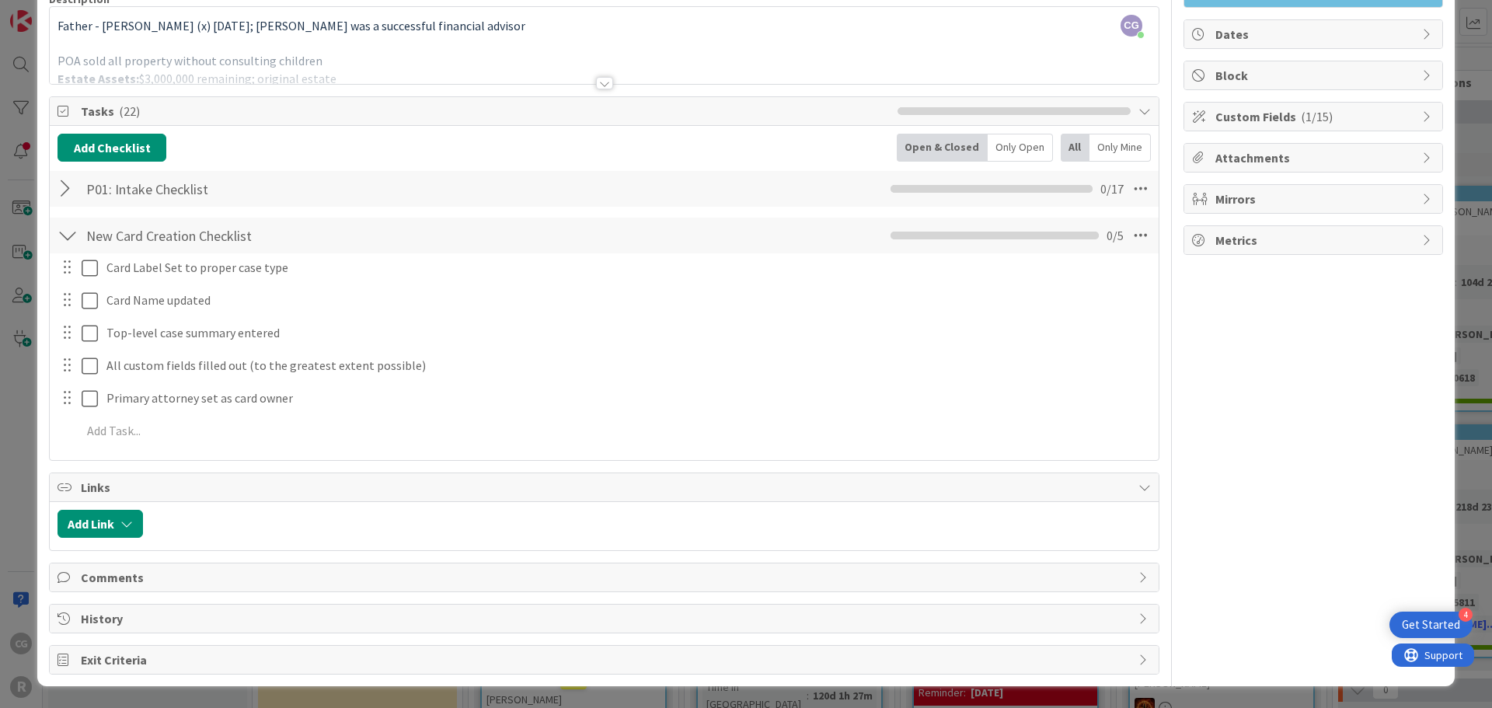
click at [67, 187] on div at bounding box center [68, 189] width 20 height 28
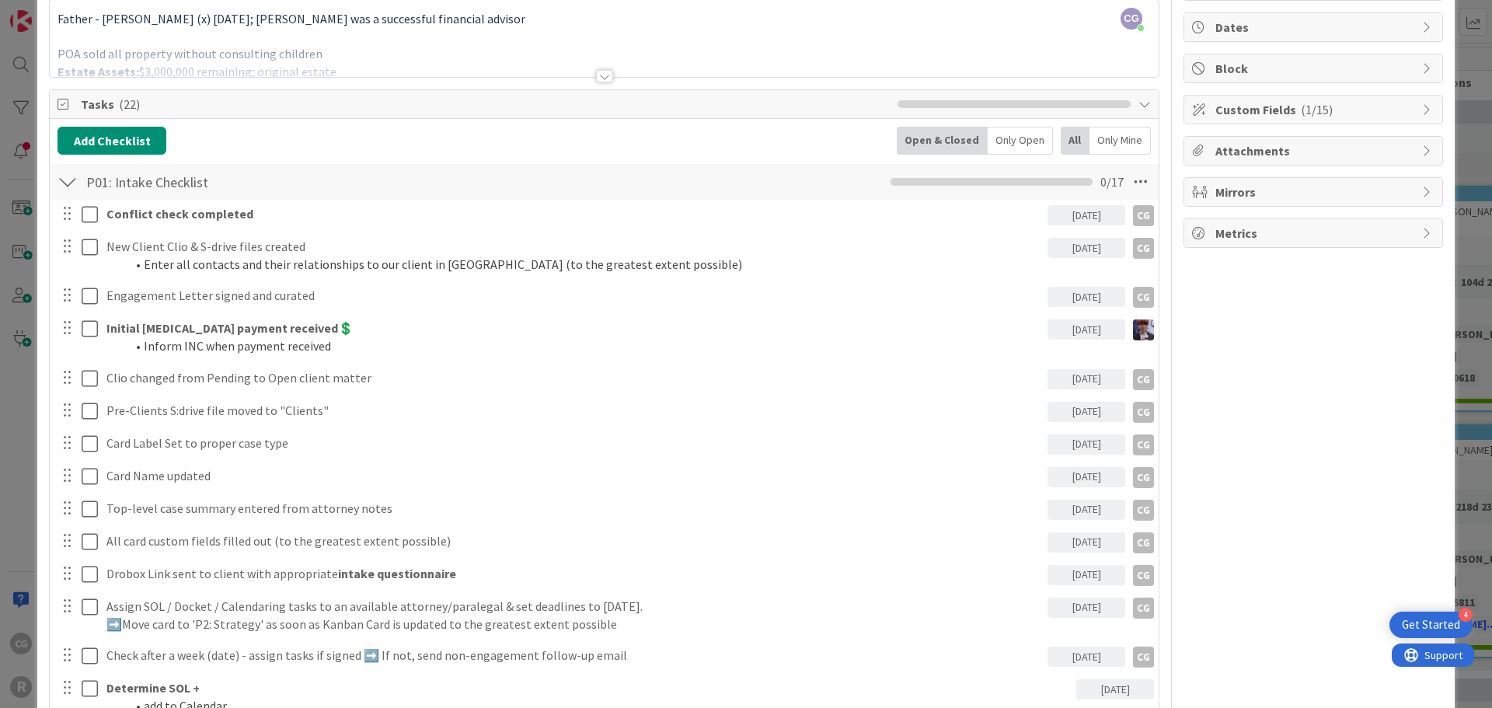
scroll to position [159, 0]
